Goal: Complete application form

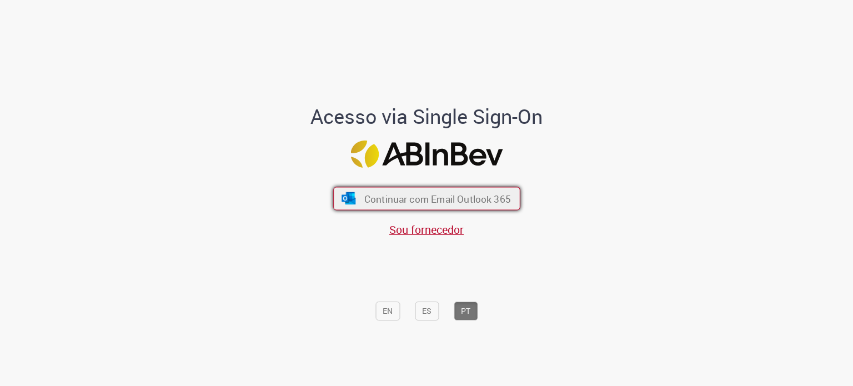
click at [398, 204] on span "Continuar com Email Outlook 365" at bounding box center [437, 198] width 147 height 13
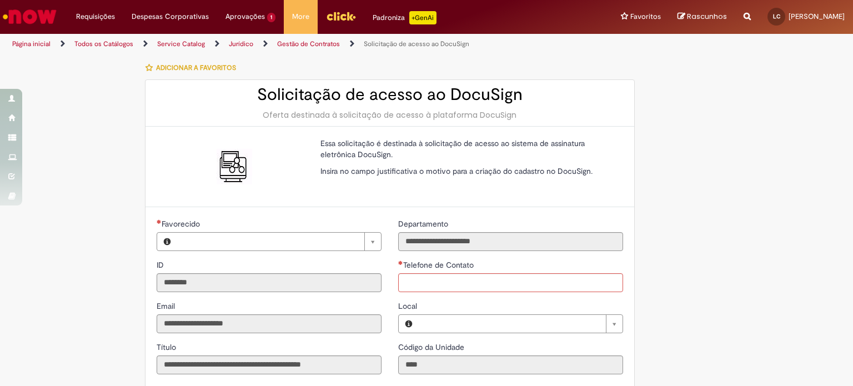
type input "**********"
